Goal: Task Accomplishment & Management: Manage account settings

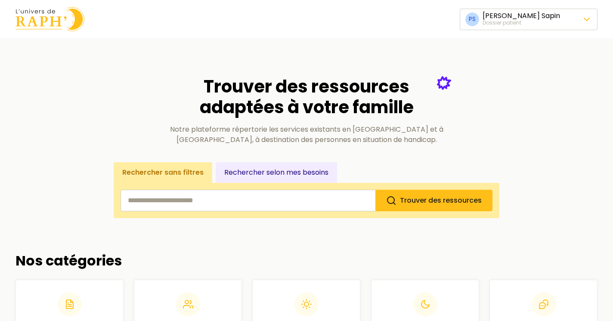
click at [513, 84] on div "Changer de dossier patient" at bounding box center [528, 77] width 133 height 17
click at [513, 77] on span "Changer de dossier patient" at bounding box center [528, 77] width 96 height 10
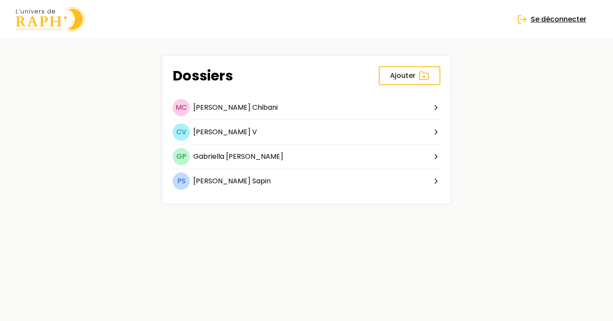
click at [567, 19] on span "Se déconnecter" at bounding box center [559, 19] width 56 height 10
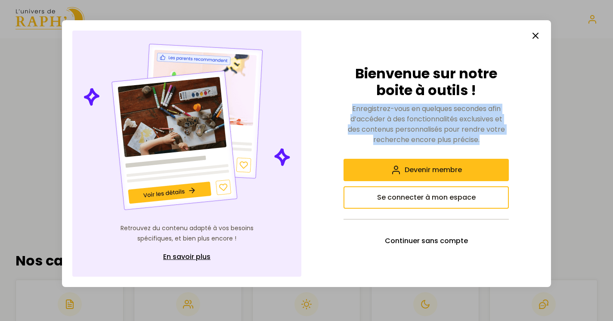
drag, startPoint x: 350, startPoint y: 108, endPoint x: 481, endPoint y: 144, distance: 135.8
click at [481, 144] on p "Enregistrez-vous en quelques secondes afin d’accéder à des fonctionnalités excl…" at bounding box center [425, 124] width 165 height 41
copy p "Enregistrez-vous en quelques secondes afin d’accéder à des fonctionnalités excl…"
